Goal: Register for event/course

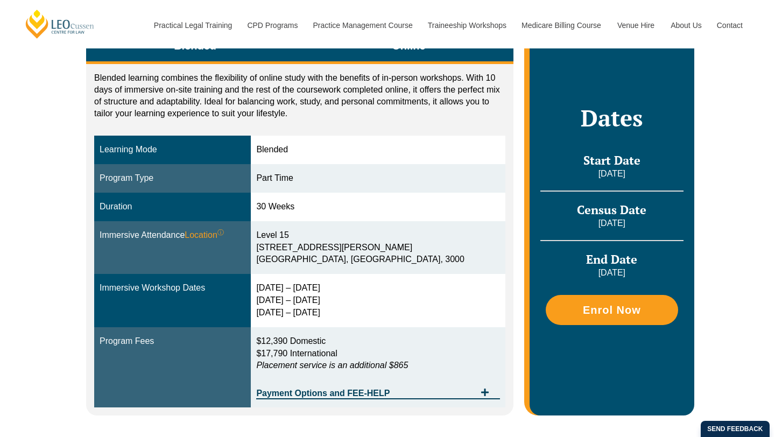
click at [394, 55] on button "Online" at bounding box center [408, 47] width 209 height 34
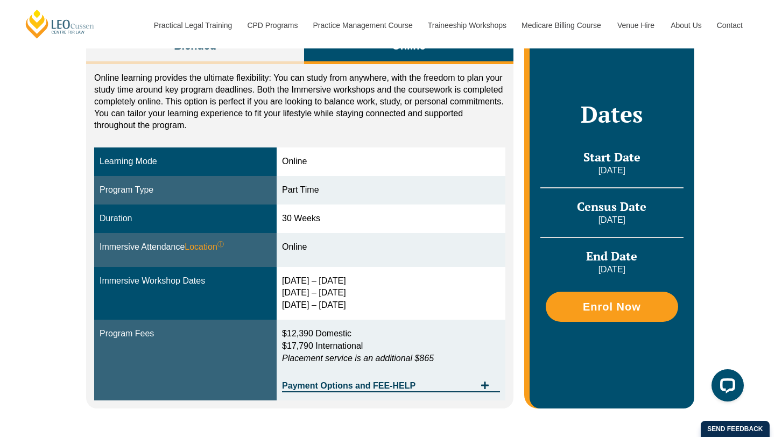
scroll to position [351, 0]
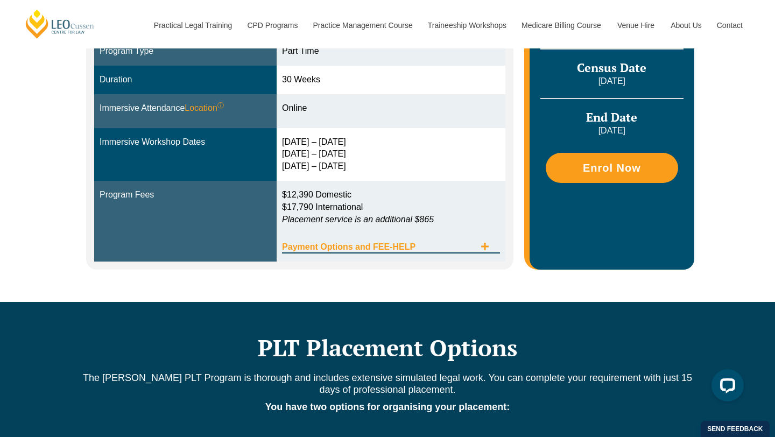
click at [441, 241] on div "Payment Options and FEE-HELP" at bounding box center [391, 242] width 218 height 22
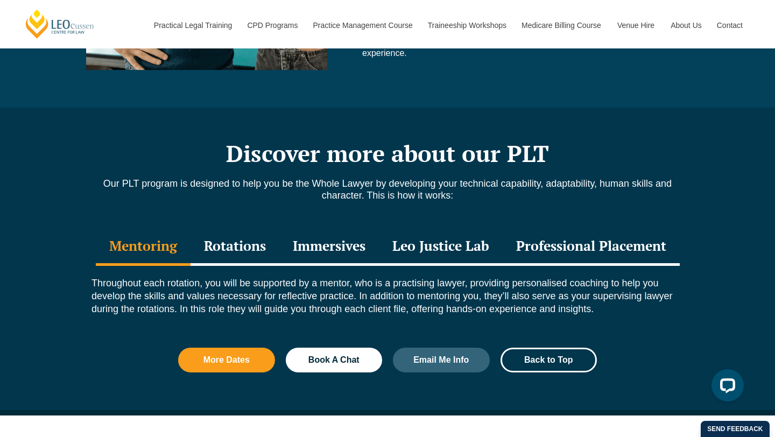
scroll to position [1477, 0]
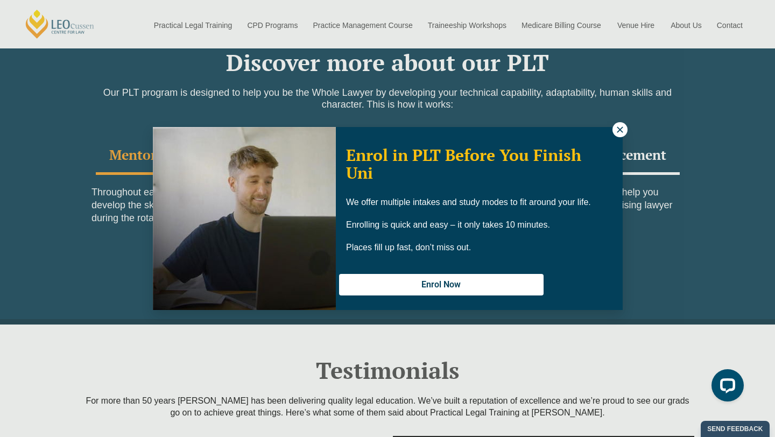
click at [622, 131] on icon at bounding box center [620, 130] width 10 height 10
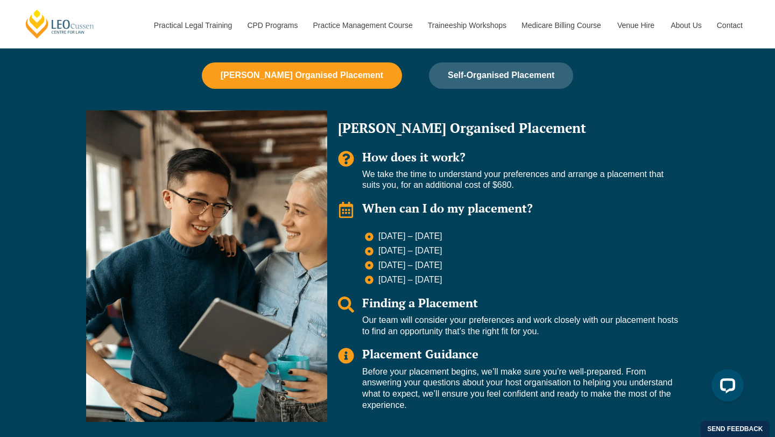
scroll to position [1033, 0]
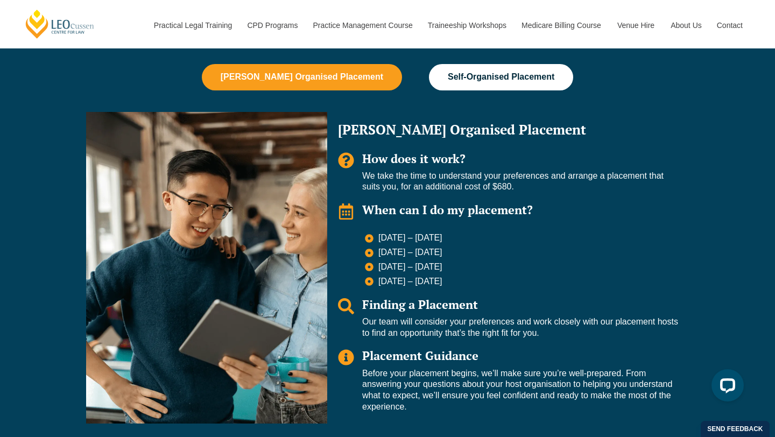
click at [517, 76] on span "Self-Organised Placement" at bounding box center [501, 77] width 107 height 10
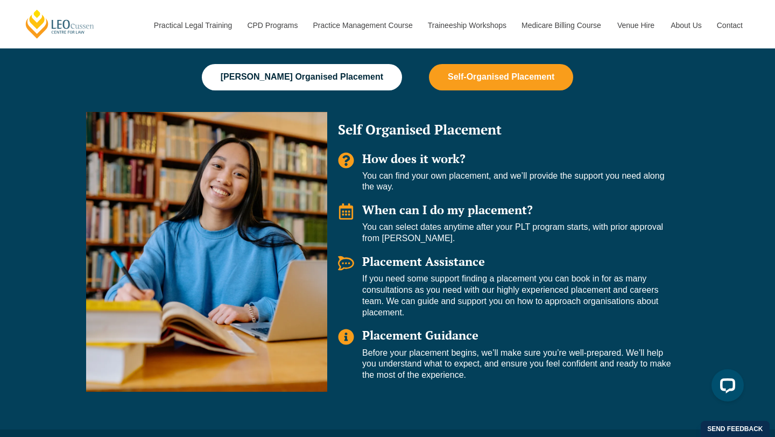
click at [332, 77] on span "[PERSON_NAME] Organised Placement" at bounding box center [302, 77] width 163 height 10
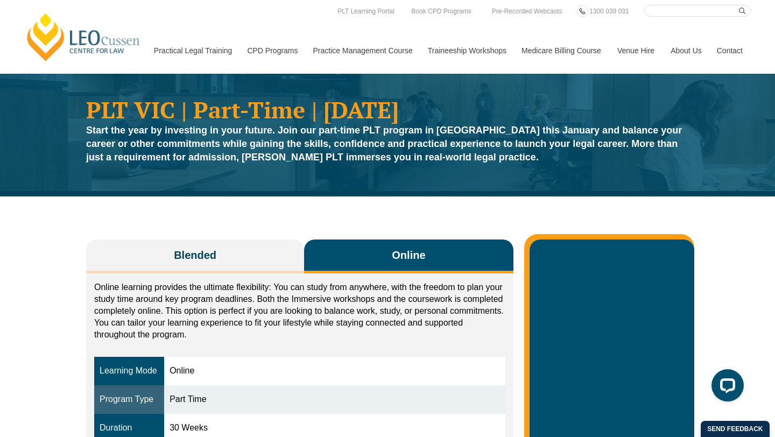
scroll to position [0, 0]
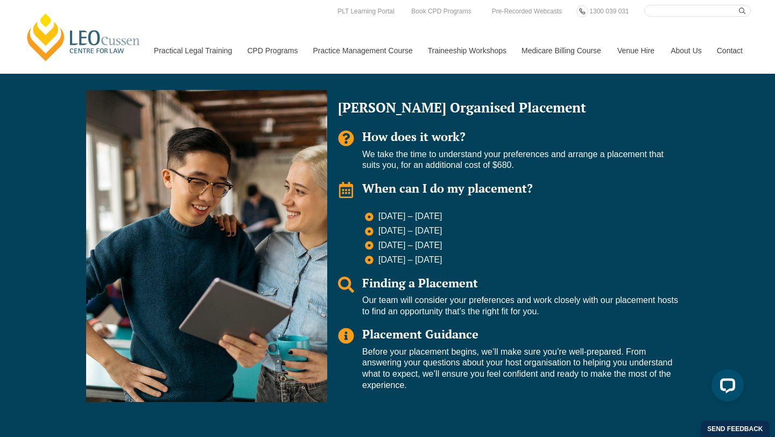
scroll to position [763, 0]
